Goal: Information Seeking & Learning: Find specific page/section

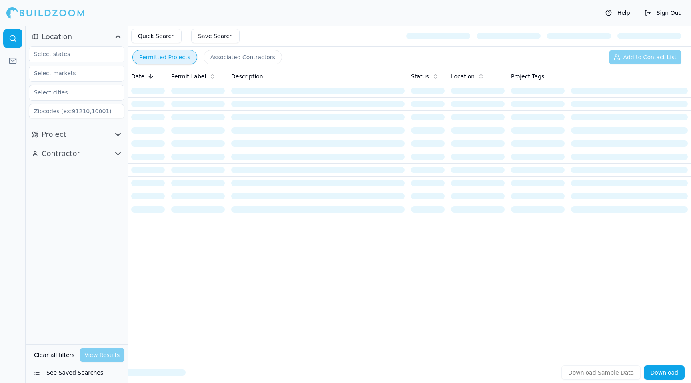
click at [268, 221] on div "Date Permit Label Description Status Location Project Tags" at bounding box center [409, 202] width 563 height 268
click at [120, 142] on div "Project" at bounding box center [77, 134] width 102 height 19
click at [120, 134] on icon "button" at bounding box center [118, 135] width 10 height 10
click at [118, 134] on icon "button" at bounding box center [118, 134] width 5 height 2
click at [74, 57] on input "text" at bounding box center [70, 54] width 83 height 14
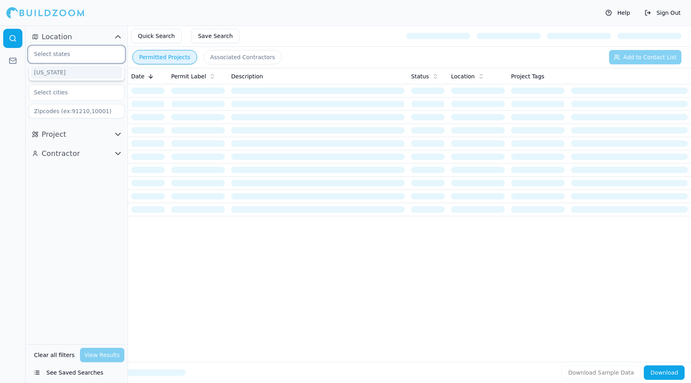
click at [65, 51] on input "text" at bounding box center [70, 54] width 83 height 14
type input "c"
click at [302, 325] on div "Date Permit Label Description Status Location Project Tags" at bounding box center [409, 202] width 563 height 268
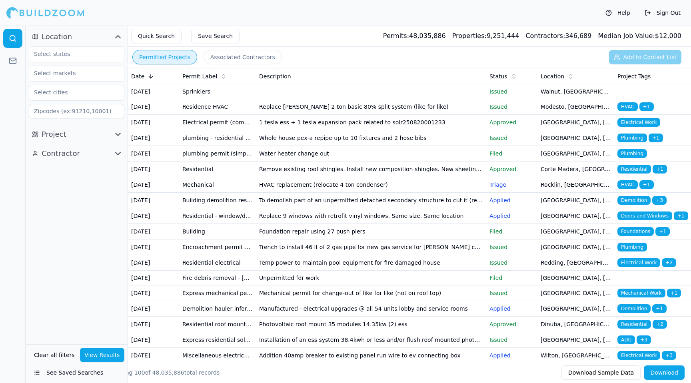
click at [301, 60] on div "Permitted Projects Associated Contractors Add to Contact List" at bounding box center [409, 57] width 563 height 21
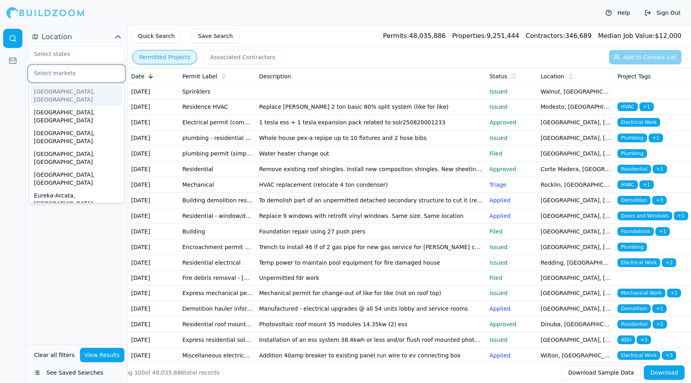
click at [81, 75] on input "text" at bounding box center [71, 73] width 85 height 14
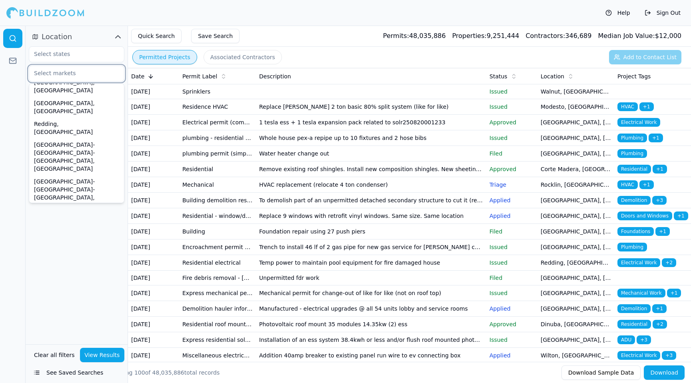
scroll to position [285, 0]
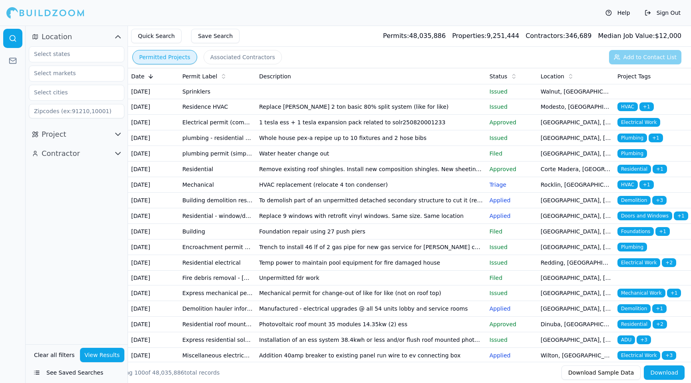
click at [82, 240] on div "Location Project Contractor" at bounding box center [77, 185] width 102 height 319
click at [74, 59] on input "text" at bounding box center [70, 54] width 83 height 14
type input "[US_STATE]"
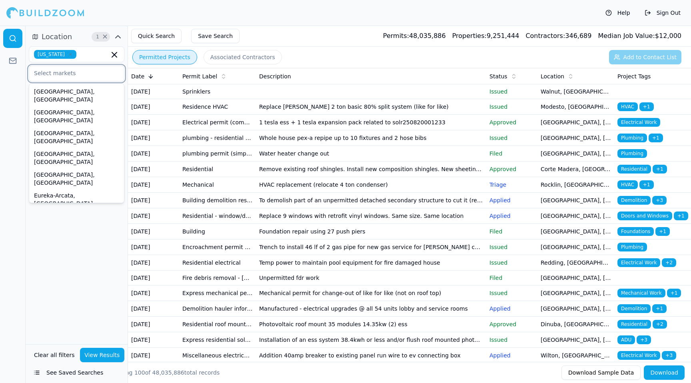
click at [83, 76] on input "text" at bounding box center [71, 73] width 85 height 14
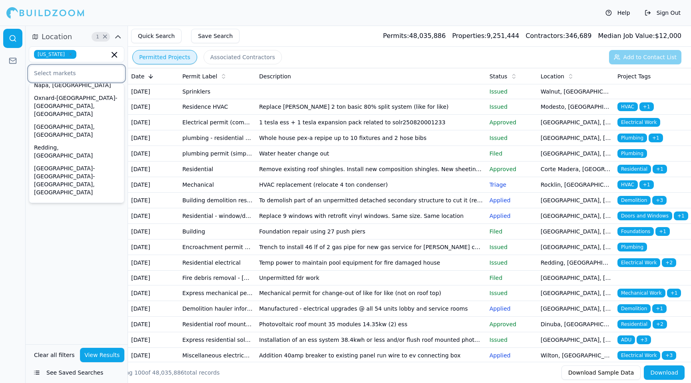
scroll to position [265, 0]
click at [84, 291] on div "[GEOGRAPHIC_DATA]-[GEOGRAPHIC_DATA]-[GEOGRAPHIC_DATA], [GEOGRAPHIC_DATA]" at bounding box center [77, 309] width 92 height 37
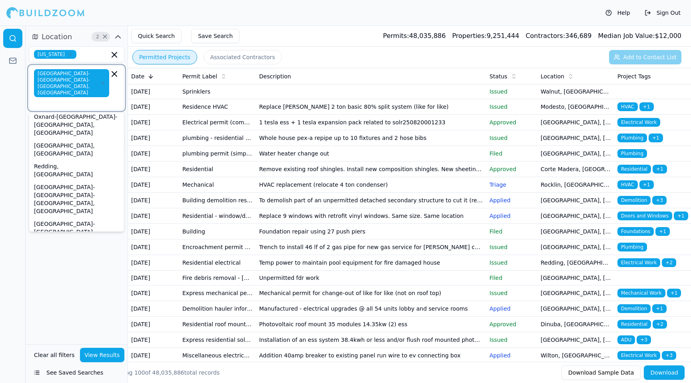
scroll to position [276, 0]
click at [77, 310] on div "[GEOGRAPHIC_DATA][PERSON_NAME]-[GEOGRAPHIC_DATA]-[GEOGRAPHIC_DATA], [GEOGRAPHIC…" at bounding box center [77, 332] width 92 height 45
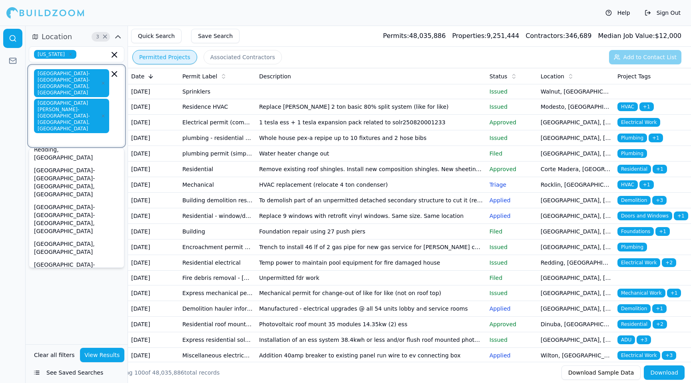
scroll to position [341, 0]
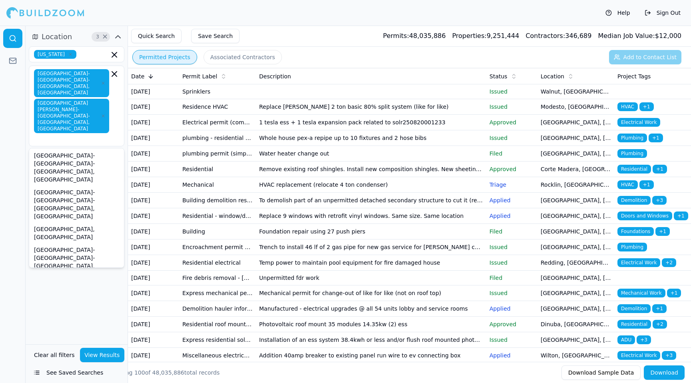
click at [99, 306] on div "Location 3 × [US_STATE] [GEOGRAPHIC_DATA]-[GEOGRAPHIC_DATA]-[GEOGRAPHIC_DATA], …" at bounding box center [77, 185] width 102 height 319
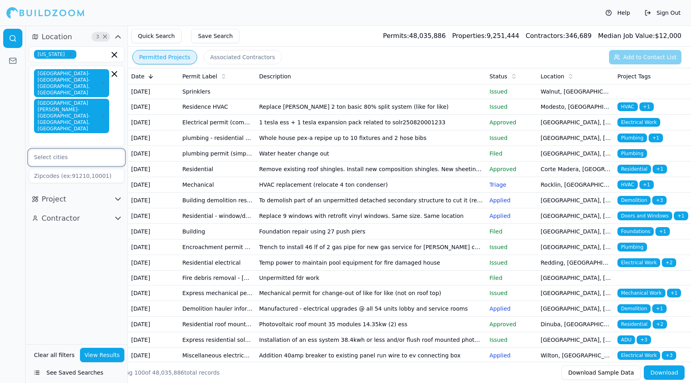
click at [73, 150] on input "text" at bounding box center [71, 157] width 85 height 14
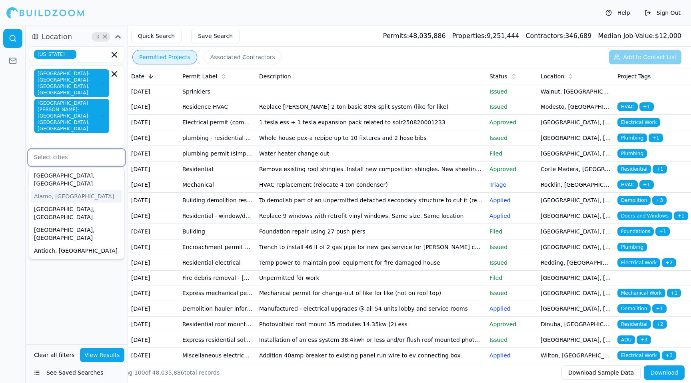
click at [53, 190] on div "Alamo, [GEOGRAPHIC_DATA]" at bounding box center [77, 196] width 92 height 13
click at [74, 150] on input "text" at bounding box center [71, 157] width 85 height 14
type input "danvill"
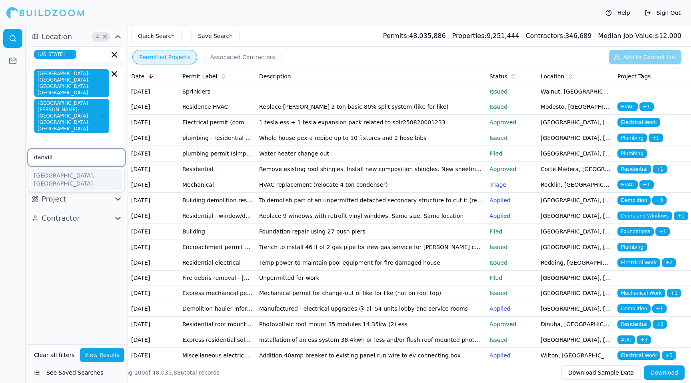
click at [64, 169] on div "[GEOGRAPHIC_DATA], [GEOGRAPHIC_DATA]" at bounding box center [77, 179] width 92 height 21
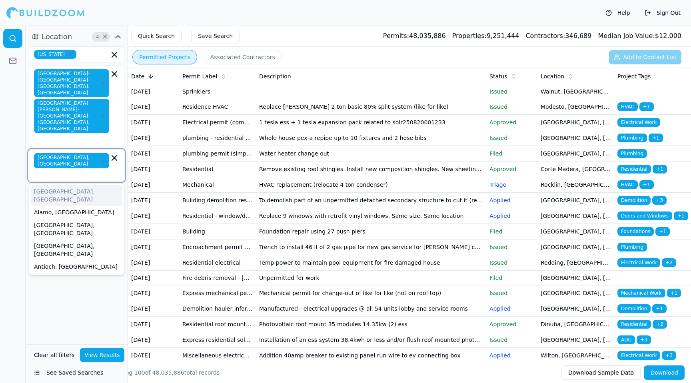
click at [93, 170] on input "text" at bounding box center [73, 174] width 74 height 8
click at [85, 260] on div "Location 4 × [US_STATE] [GEOGRAPHIC_DATA]-[GEOGRAPHIC_DATA]-[GEOGRAPHIC_DATA], …" at bounding box center [77, 185] width 102 height 319
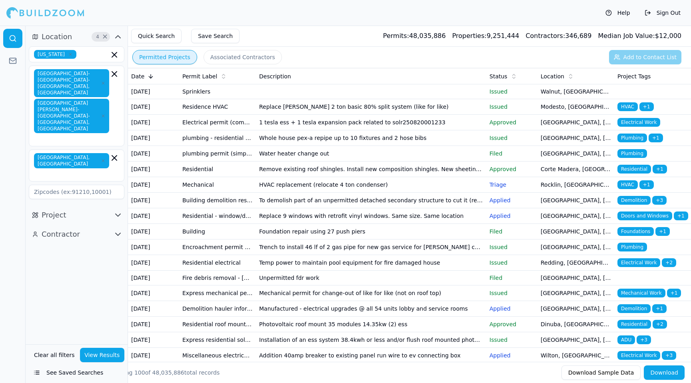
click at [104, 115] on div "[US_STATE] [GEOGRAPHIC_DATA]-[GEOGRAPHIC_DATA]-[GEOGRAPHIC_DATA], [GEOGRAPHIC_D…" at bounding box center [77, 122] width 96 height 153
click at [98, 170] on input "text" at bounding box center [73, 174] width 74 height 8
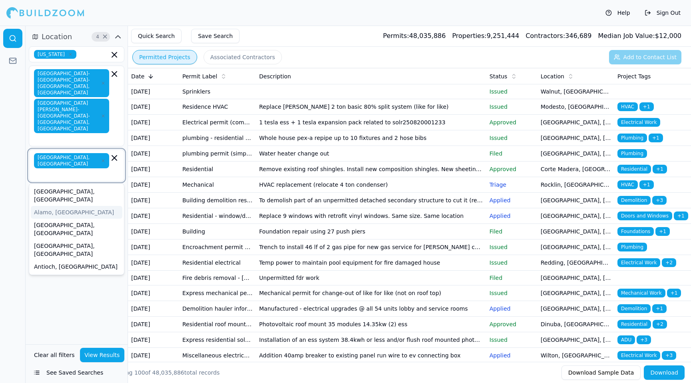
click at [60, 206] on div "Alamo, [GEOGRAPHIC_DATA]" at bounding box center [77, 212] width 92 height 13
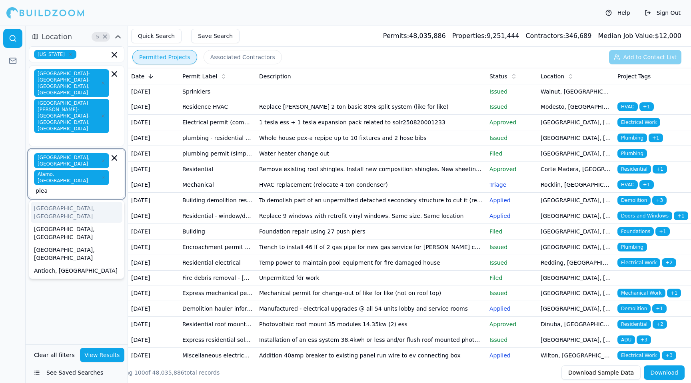
type input "pleas"
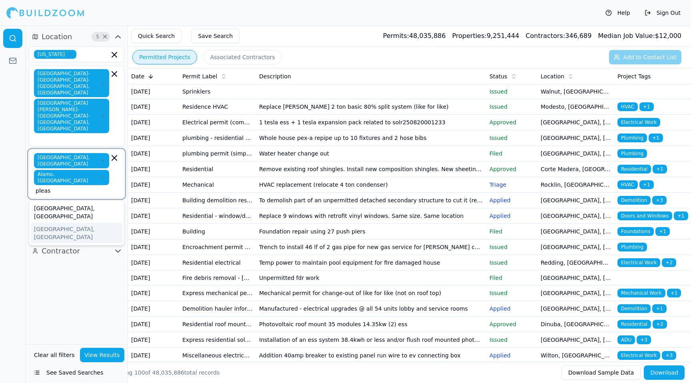
click at [80, 223] on div "[GEOGRAPHIC_DATA], [GEOGRAPHIC_DATA]" at bounding box center [77, 233] width 92 height 21
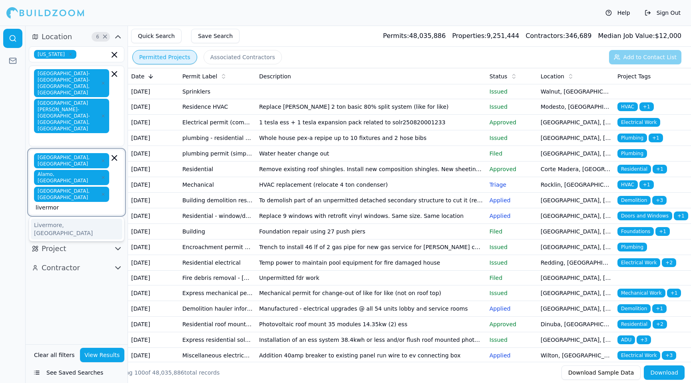
type input "livermore"
click at [79, 219] on div "Livermore, [GEOGRAPHIC_DATA]" at bounding box center [77, 229] width 92 height 21
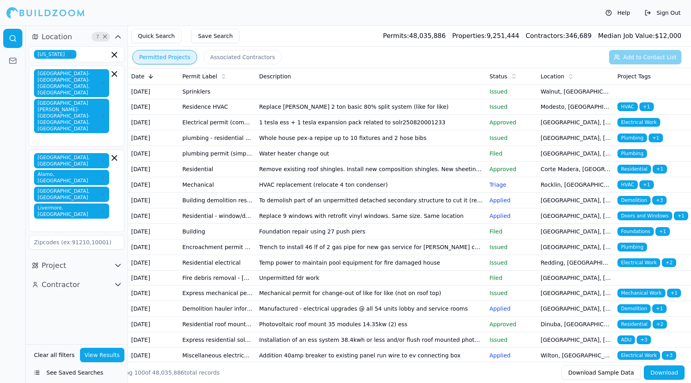
click at [79, 272] on div "Location 7 × [US_STATE] [GEOGRAPHIC_DATA]-[GEOGRAPHIC_DATA]-[GEOGRAPHIC_DATA], …" at bounding box center [77, 185] width 102 height 319
click at [116, 261] on icon "button" at bounding box center [118, 266] width 10 height 10
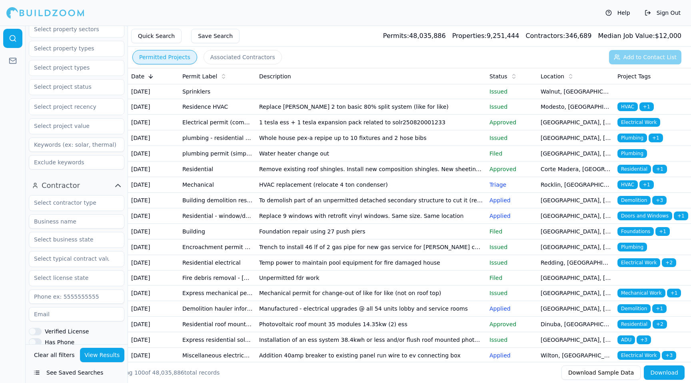
scroll to position [255, 0]
click at [102, 194] on input "text" at bounding box center [71, 201] width 85 height 14
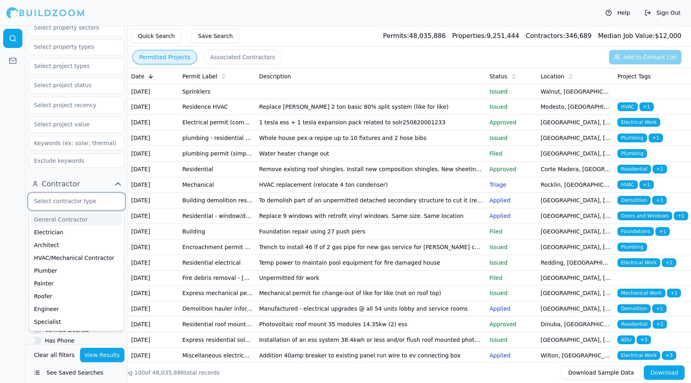
click at [81, 213] on div "General Contractor" at bounding box center [77, 219] width 92 height 13
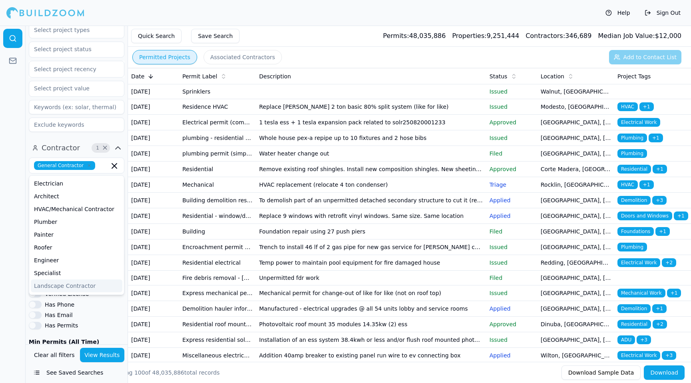
click at [6, 234] on div at bounding box center [13, 204] width 26 height 357
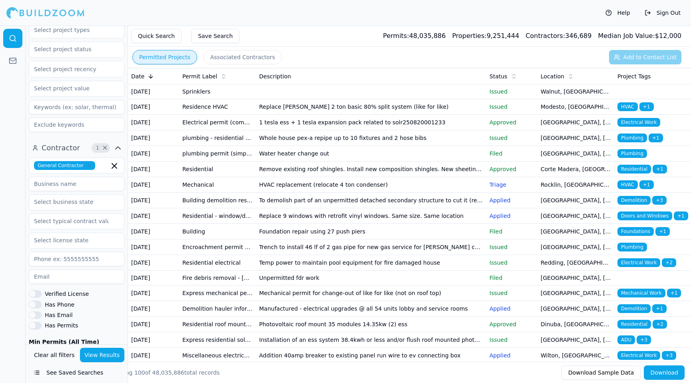
click at [35, 301] on button "Has Phone" at bounding box center [35, 304] width 13 height 7
click at [40, 311] on button "Has Email" at bounding box center [35, 314] width 13 height 7
click at [36, 311] on button "Has Email" at bounding box center [35, 314] width 13 height 7
click at [34, 311] on button "Has Email" at bounding box center [35, 314] width 13 height 7
click at [35, 290] on button "Verified License" at bounding box center [35, 293] width 13 height 7
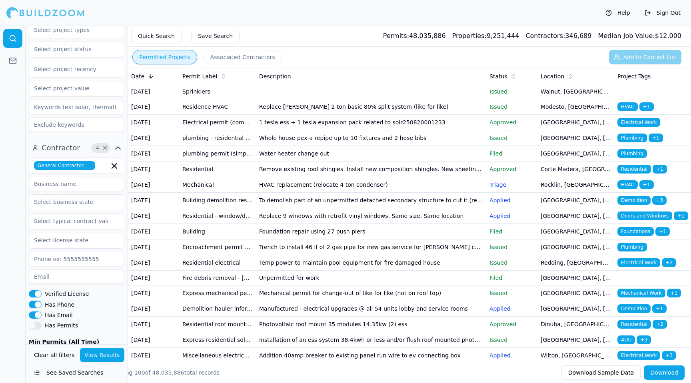
click at [36, 322] on button "Has Permits" at bounding box center [35, 325] width 13 height 7
click at [107, 357] on button "View Results" at bounding box center [102, 355] width 45 height 14
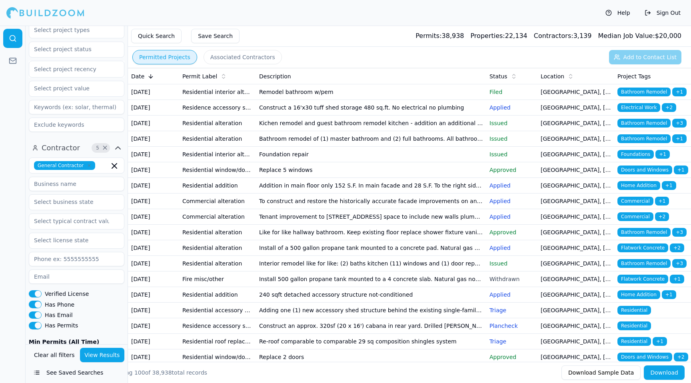
click at [668, 112] on span "+ 2" at bounding box center [669, 107] width 14 height 9
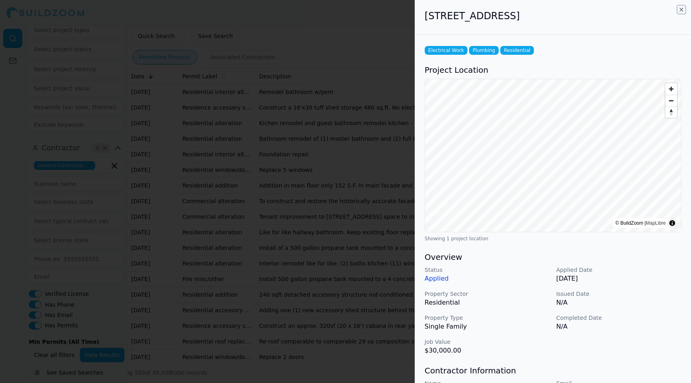
click at [681, 12] on icon "button" at bounding box center [681, 9] width 6 height 6
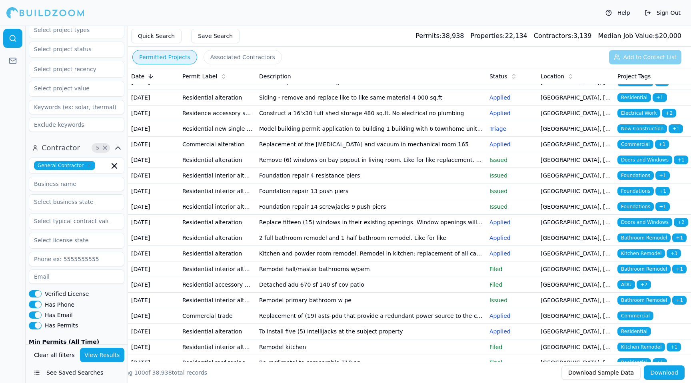
scroll to position [541, 0]
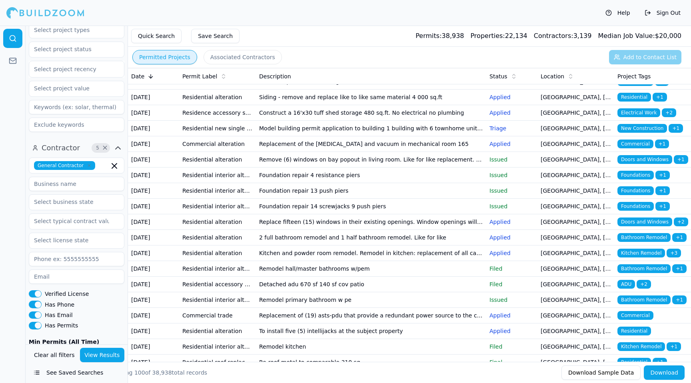
click at [664, 86] on span "+ 2" at bounding box center [662, 81] width 14 height 9
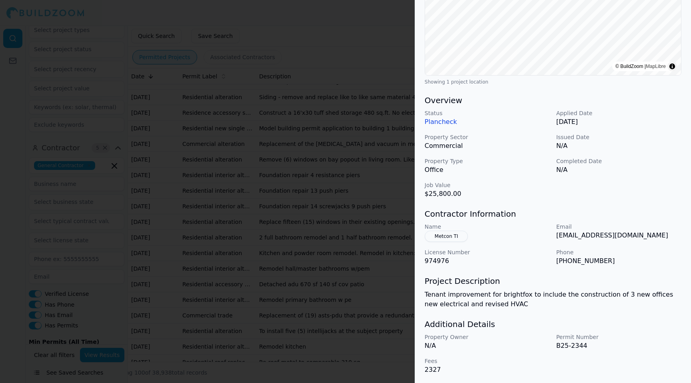
scroll to position [0, 0]
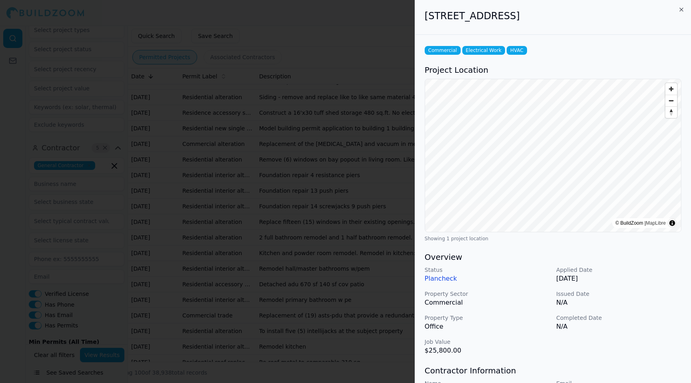
click at [682, 6] on div "[STREET_ADDRESS]" at bounding box center [553, 17] width 276 height 35
click at [681, 9] on icon "button" at bounding box center [681, 9] width 3 height 3
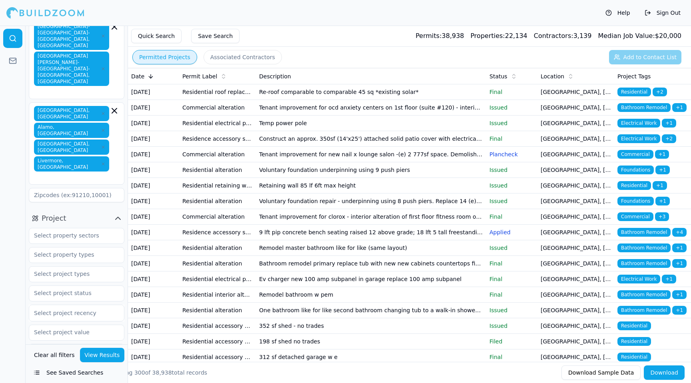
scroll to position [50, 0]
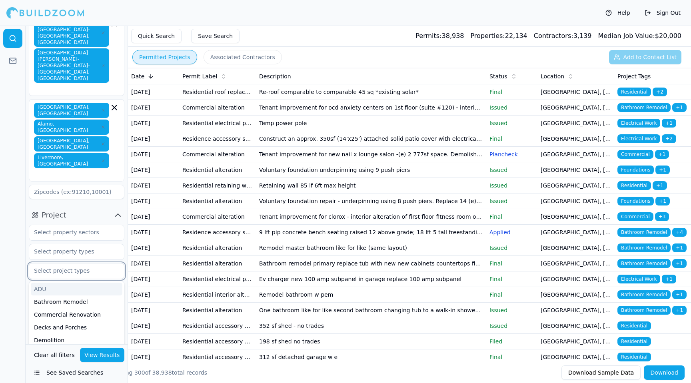
click at [73, 263] on input "text" at bounding box center [71, 270] width 85 height 14
click at [69, 333] on div "New Construction" at bounding box center [77, 339] width 92 height 13
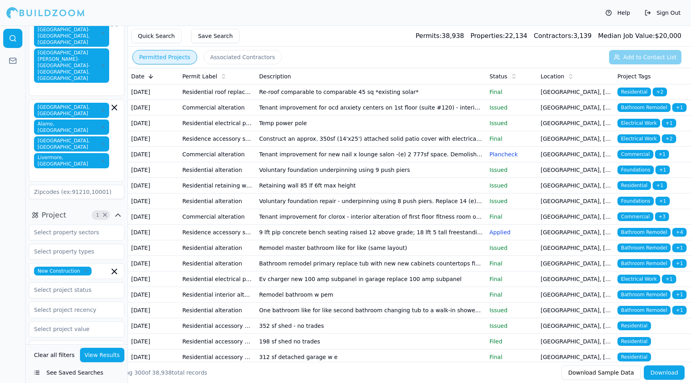
click at [102, 355] on button "View Results" at bounding box center [102, 355] width 45 height 14
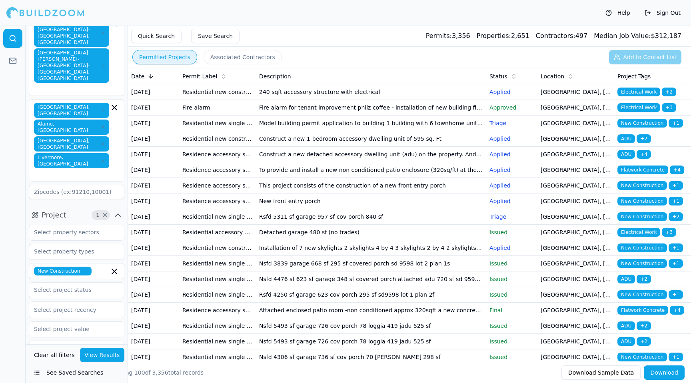
click at [258, 59] on button "Associated Contractors" at bounding box center [243, 57] width 78 height 14
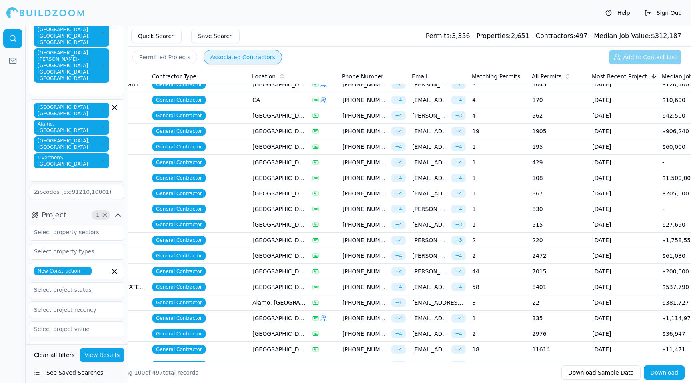
scroll to position [0, 143]
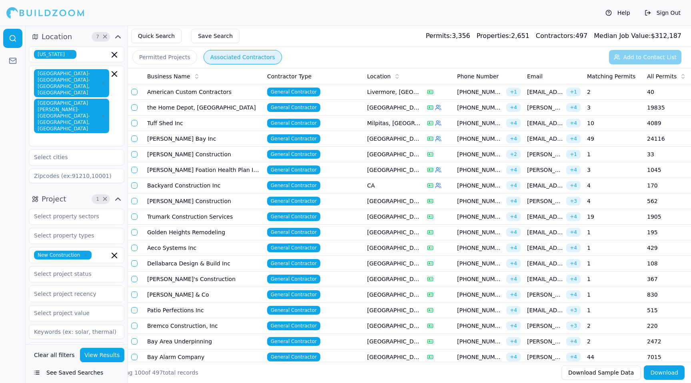
click at [230, 58] on button "Associated Contractors" at bounding box center [243, 57] width 78 height 14
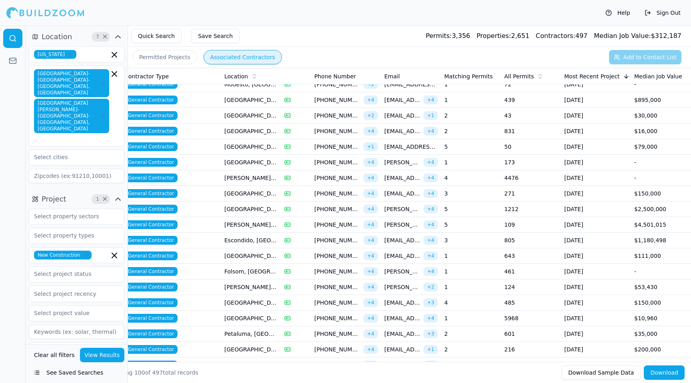
scroll to position [837, 0]
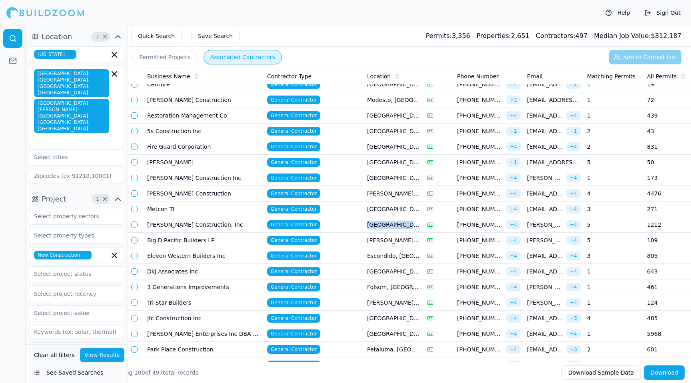
drag, startPoint x: 353, startPoint y: 224, endPoint x: 419, endPoint y: 224, distance: 66.0
click at [419, 224] on tr "[PERSON_NAME] Construction, Inc General Contractor [GEOGRAPHIC_DATA], [GEOGRAPH…" at bounding box center [481, 225] width 706 height 16
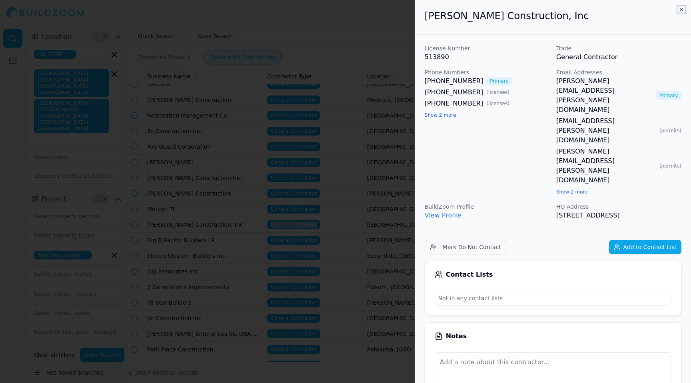
click at [683, 7] on icon "button" at bounding box center [681, 9] width 6 height 6
